Goal: Check status: Check status

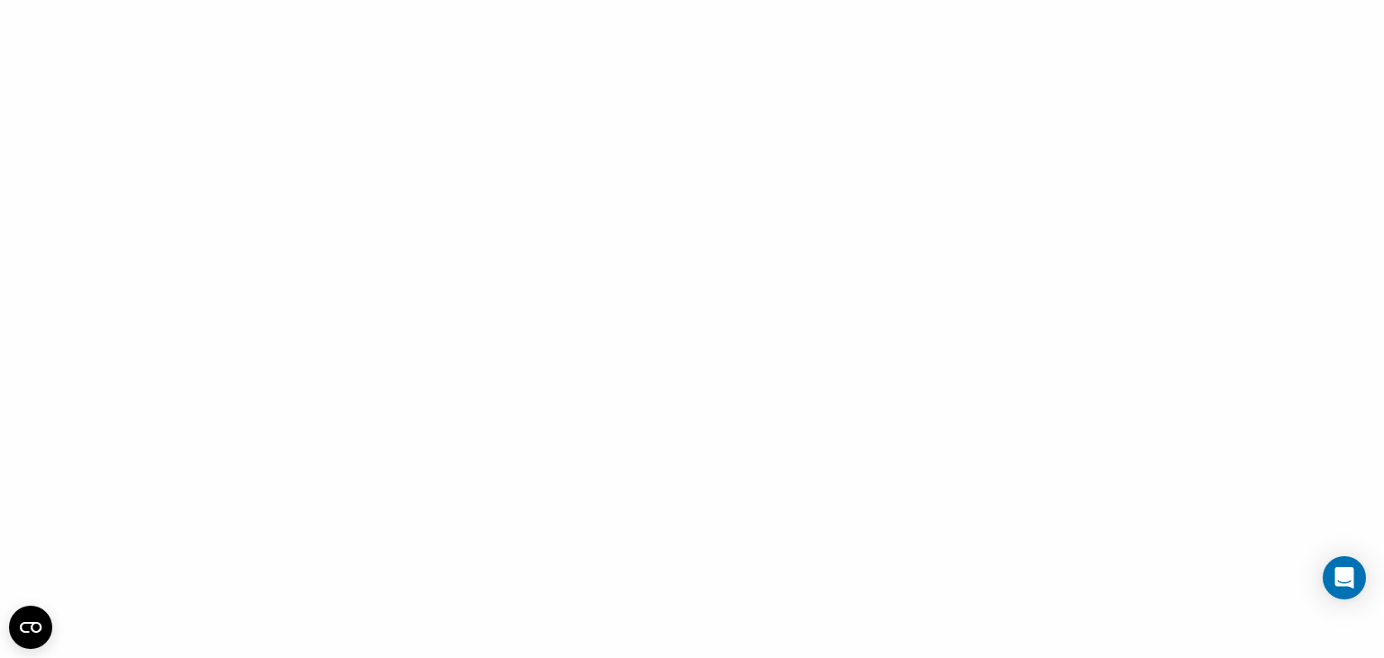
click at [299, 199] on div at bounding box center [692, 329] width 1384 height 658
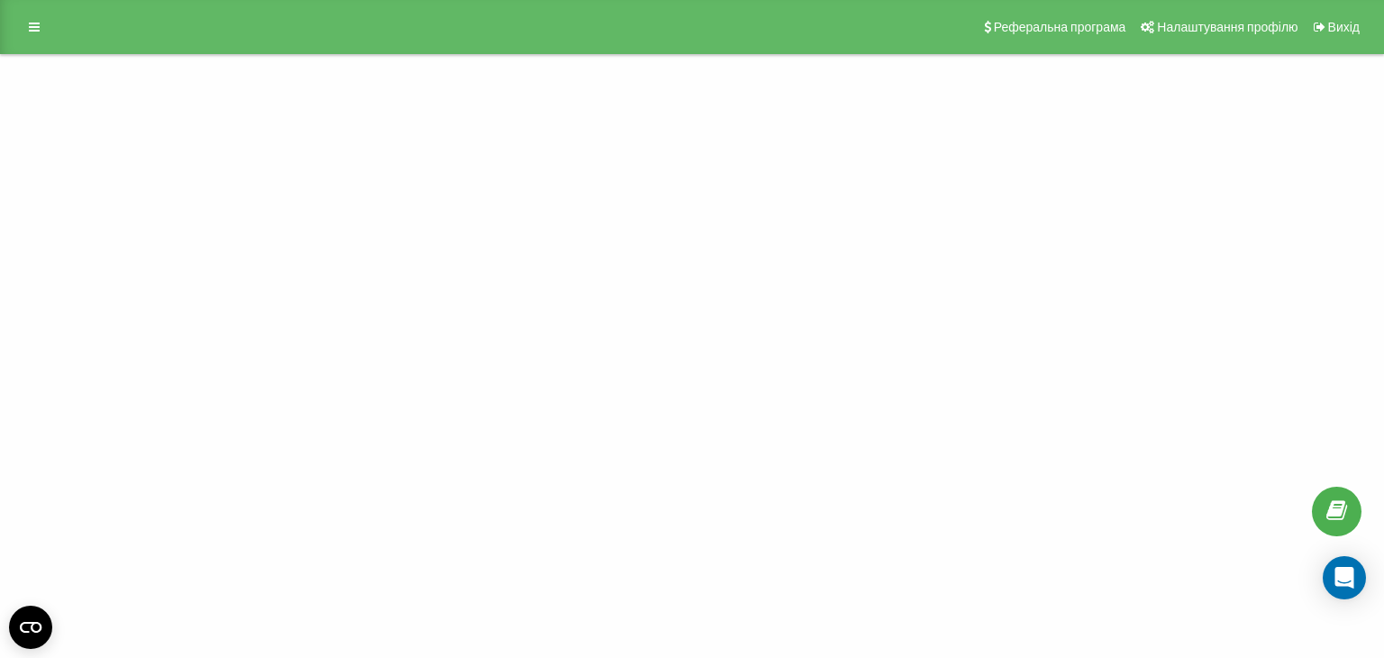
click at [1009, 179] on div "Демонструвати Проєкти martin.ua Реферальна програма Налаштування профілю Вихід" at bounding box center [692, 329] width 1384 height 658
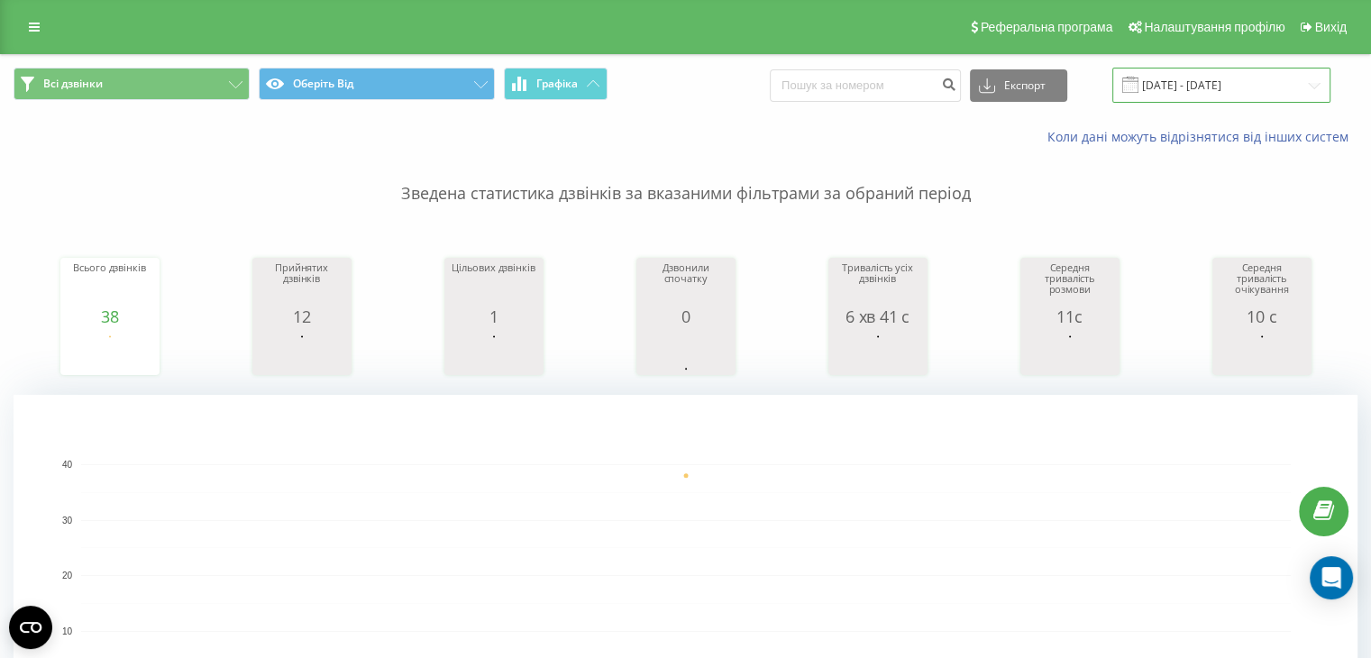
click at [1224, 82] on input "12.08.2025 - 12.08.2025" at bounding box center [1221, 85] width 218 height 35
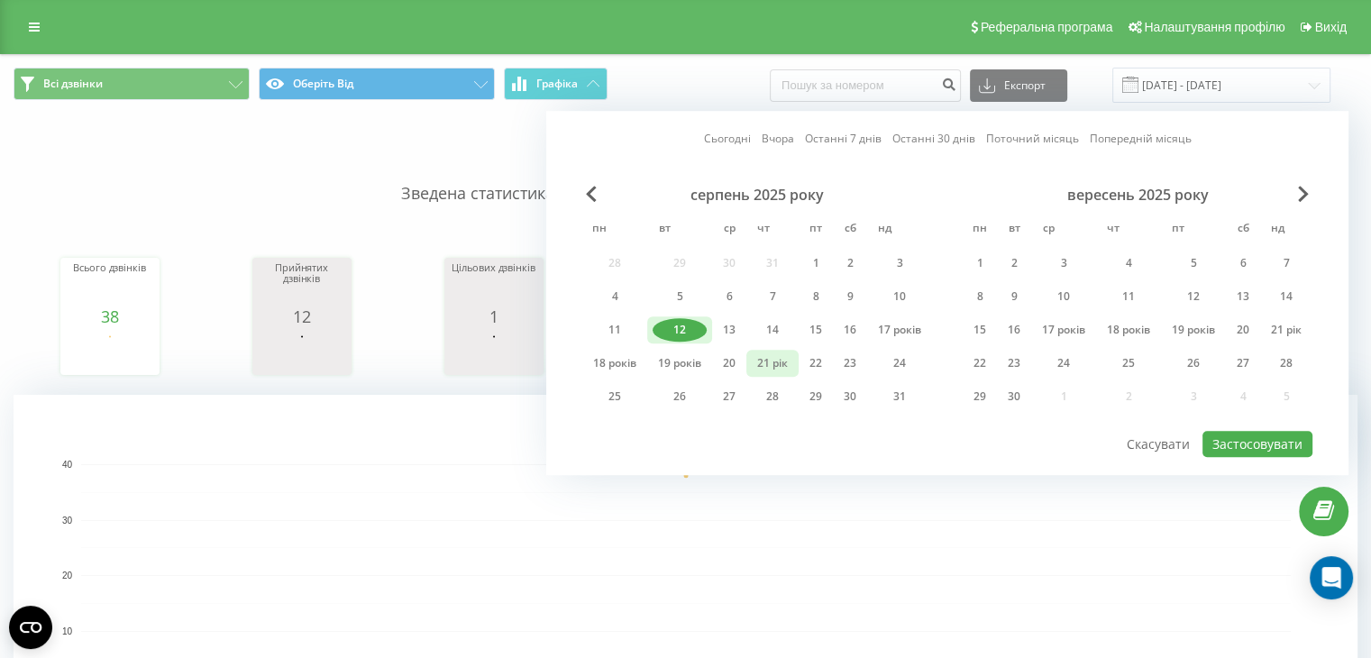
click at [771, 364] on font "21 рік" at bounding box center [772, 362] width 31 height 15
click at [1278, 436] on font "Застосовувати" at bounding box center [1257, 443] width 90 height 17
type input "[DATE] - [DATE]"
